Goal: Transaction & Acquisition: Purchase product/service

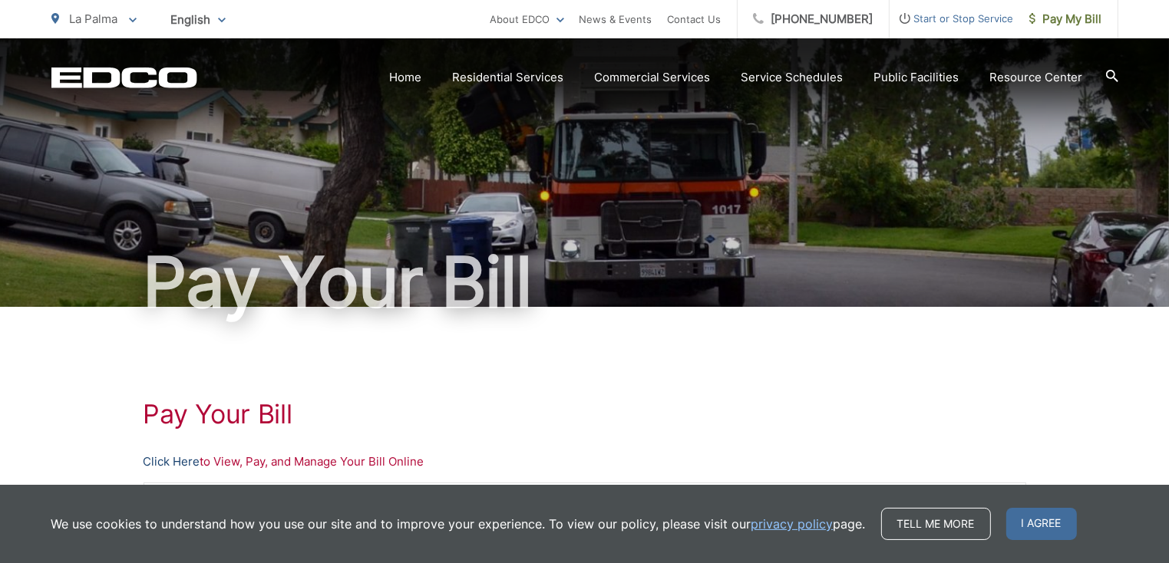
click at [183, 461] on link "Click Here" at bounding box center [172, 462] width 57 height 18
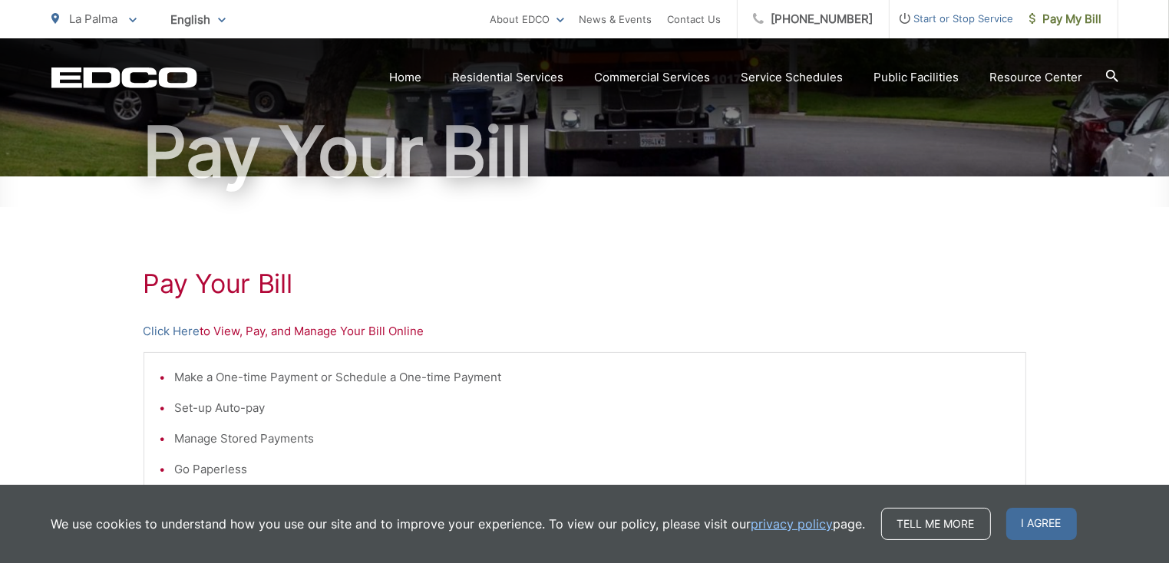
scroll to position [148, 0]
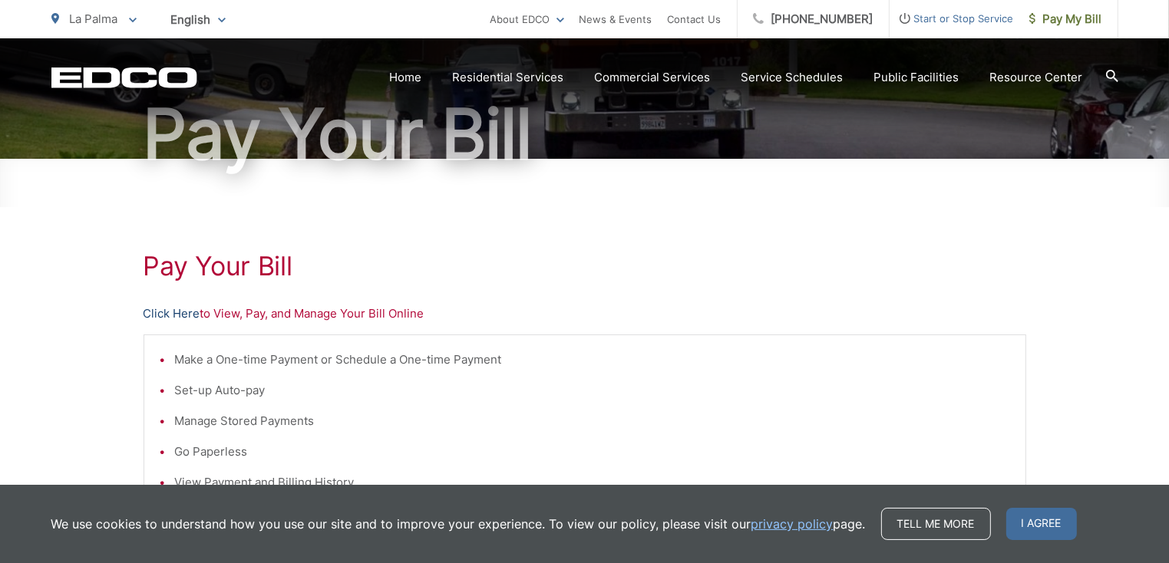
click at [165, 311] on link "Click Here" at bounding box center [172, 314] width 57 height 18
click at [198, 14] on span "English" at bounding box center [199, 19] width 78 height 27
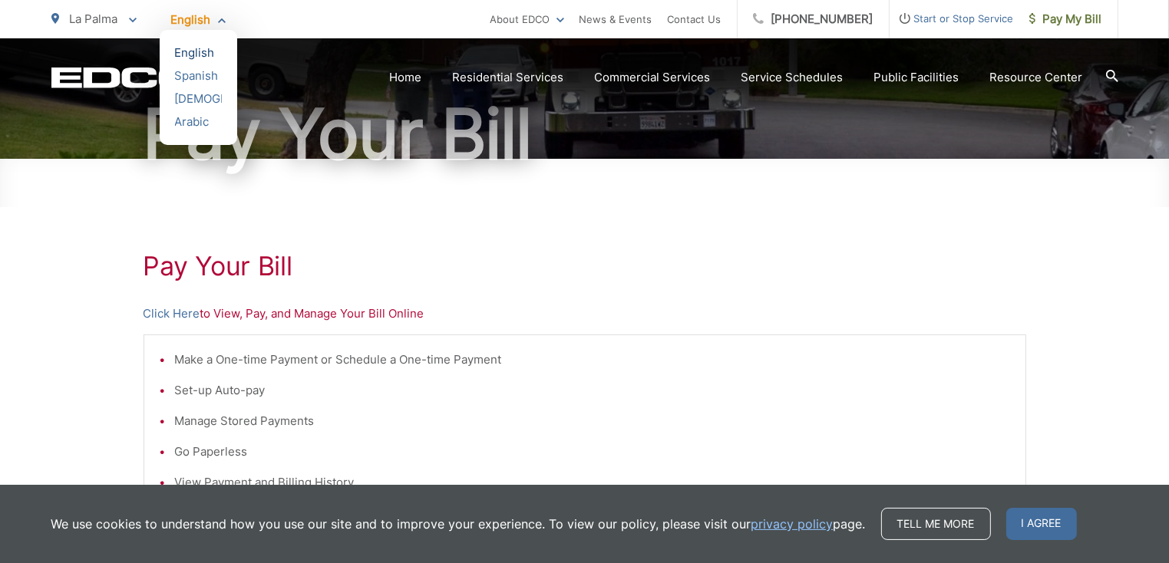
click at [201, 47] on div "English" at bounding box center [198, 52] width 47 height 15
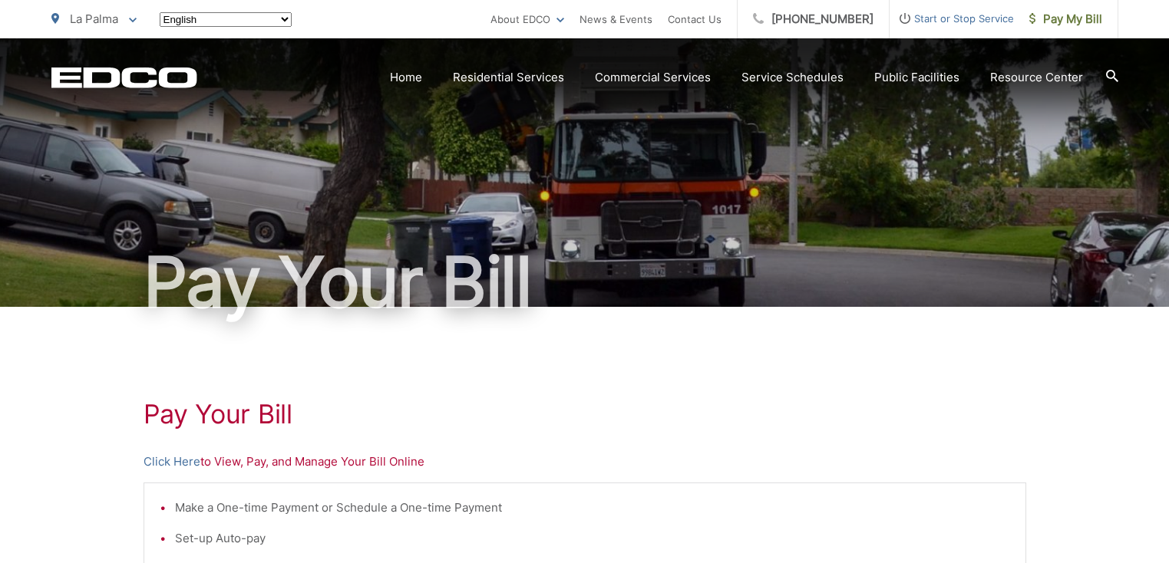
scroll to position [148, 0]
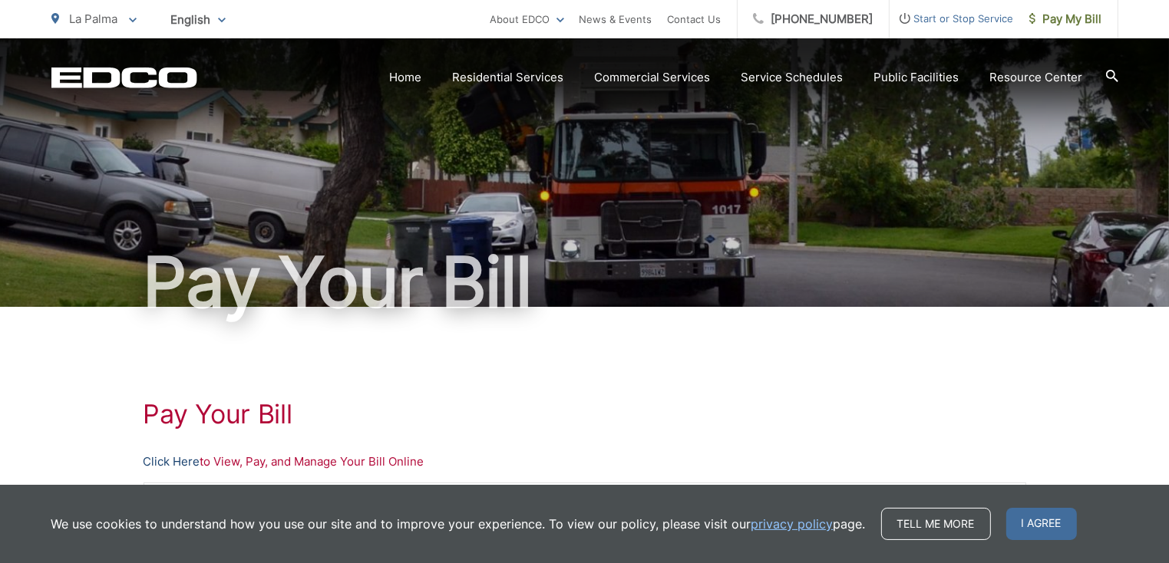
click at [172, 463] on link "Click Here" at bounding box center [172, 462] width 57 height 18
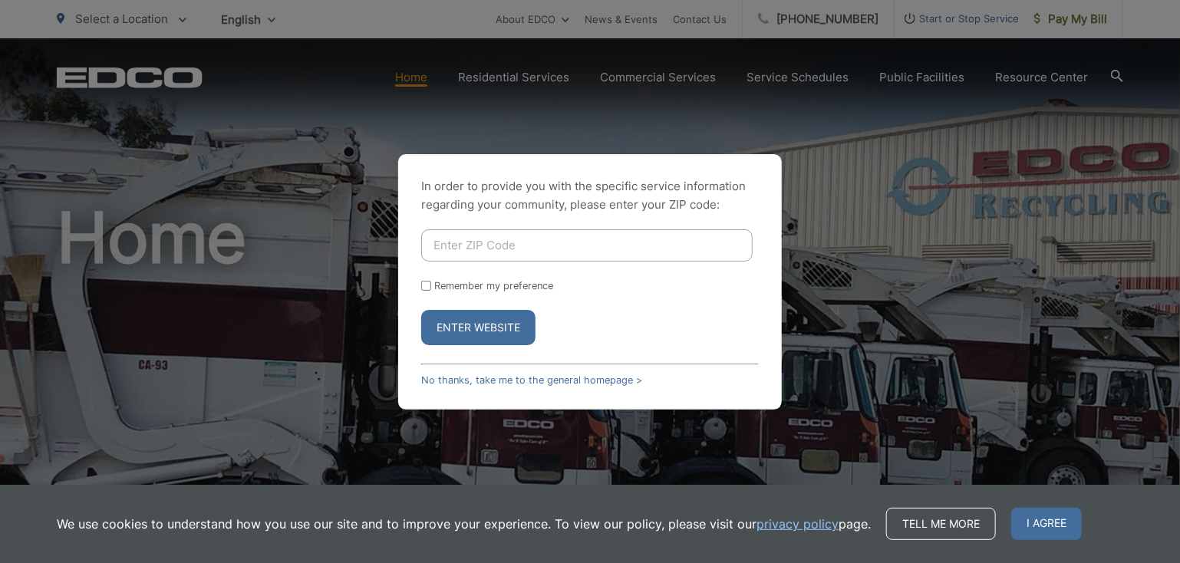
click at [462, 243] on input "Enter ZIP Code" at bounding box center [587, 245] width 332 height 32
type input "92020"
click at [482, 325] on button "Enter Website" at bounding box center [478, 327] width 114 height 35
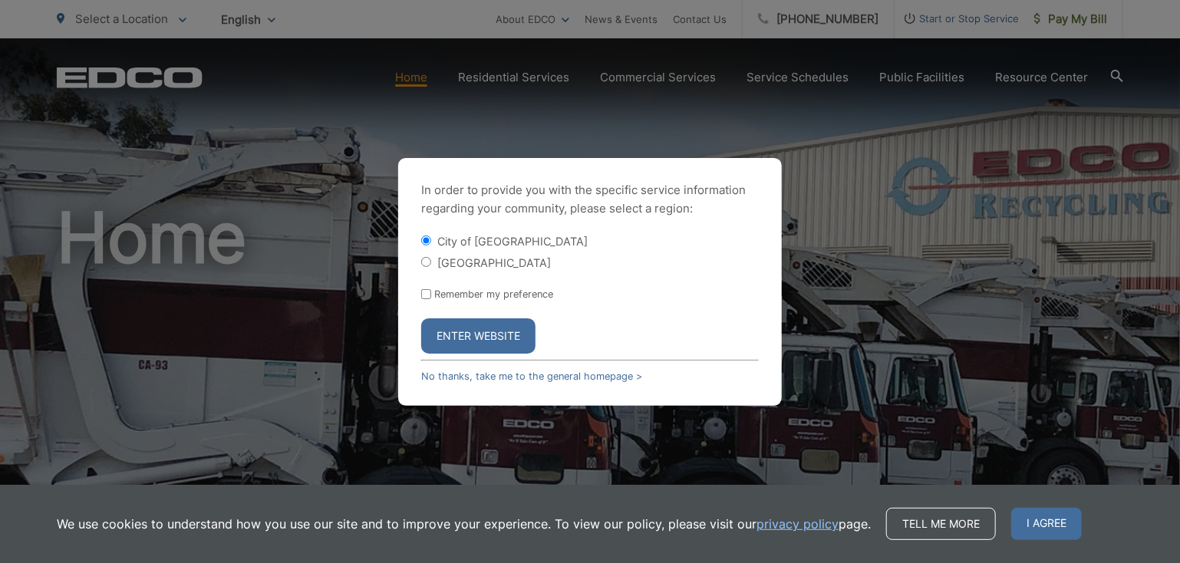
click at [482, 329] on button "Enter Website" at bounding box center [478, 335] width 114 height 35
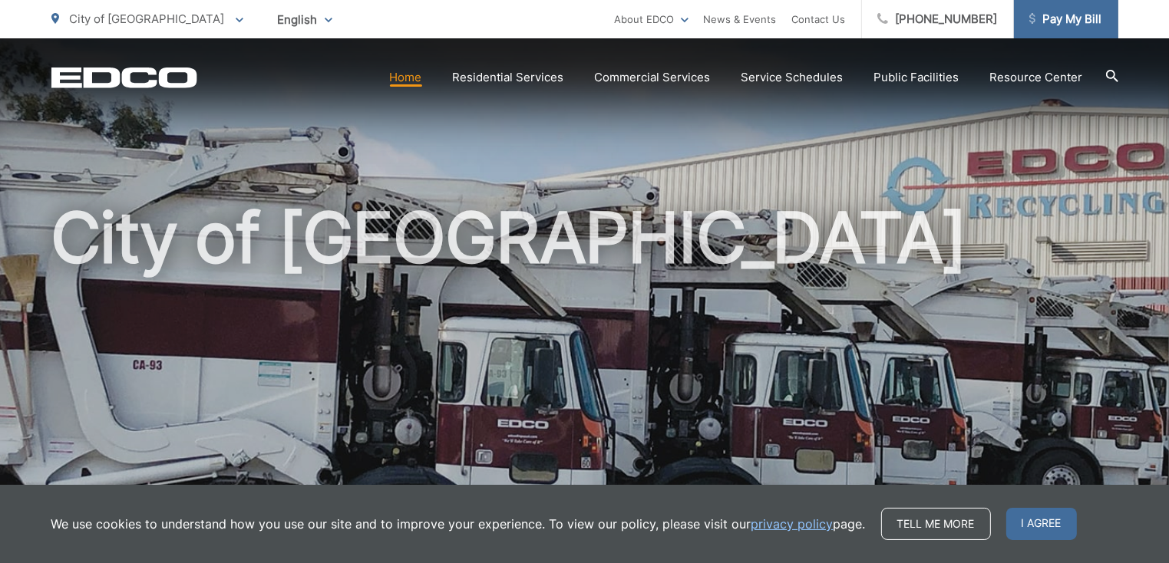
click at [1062, 16] on span "Pay My Bill" at bounding box center [1065, 19] width 73 height 18
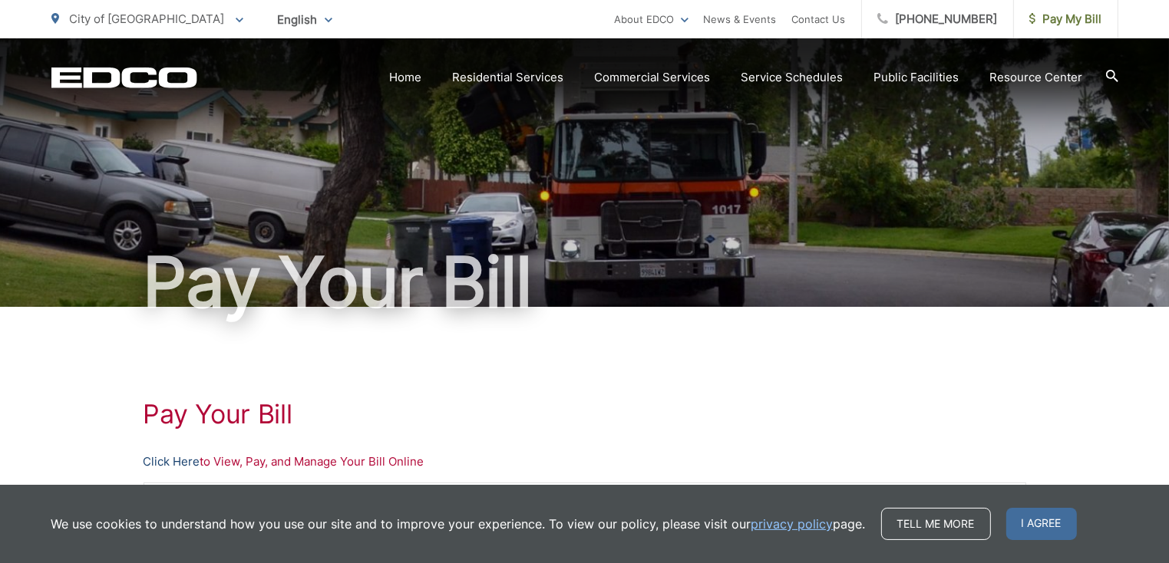
click at [182, 460] on link "Click Here" at bounding box center [172, 462] width 57 height 18
